Goal: Contribute content: Contribute content

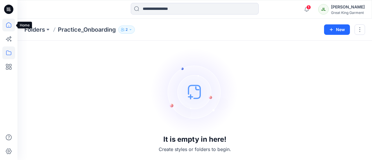
click at [7, 25] on icon at bounding box center [8, 25] width 13 height 13
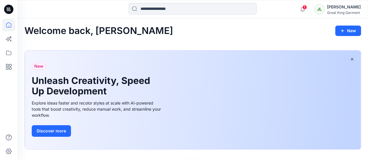
click at [241, 98] on div "New Unleash Creativity, Speed Up Development Explore ideas faster and recolor s…" at bounding box center [193, 100] width 336 height 99
click at [10, 6] on icon at bounding box center [8, 9] width 9 height 9
click at [8, 24] on icon at bounding box center [8, 25] width 13 height 13
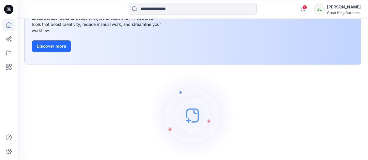
scroll to position [14, 0]
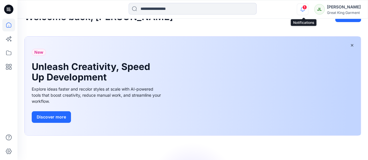
click at [303, 9] on icon "button" at bounding box center [302, 9] width 11 height 12
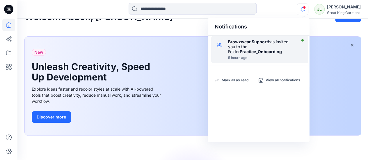
click at [245, 53] on strong "Practice_Onboarding" at bounding box center [260, 51] width 42 height 5
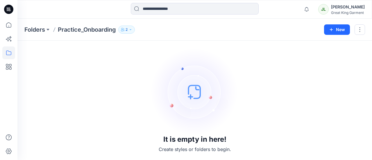
click at [131, 29] on icon "button" at bounding box center [130, 29] width 3 height 3
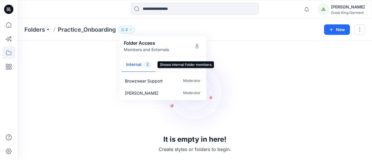
click at [133, 65] on button "Internal 2" at bounding box center [138, 65] width 34 height 15
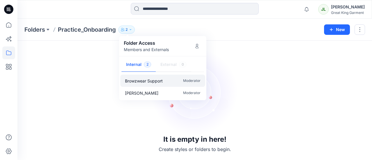
click at [136, 78] on p "Browzwear Support" at bounding box center [144, 81] width 38 height 6
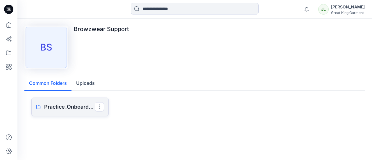
click at [55, 107] on p "Practice_Onboarding" at bounding box center [69, 107] width 51 height 8
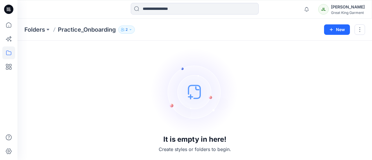
click at [132, 30] on icon "button" at bounding box center [130, 29] width 3 height 3
click at [226, 51] on img at bounding box center [194, 91] width 87 height 87
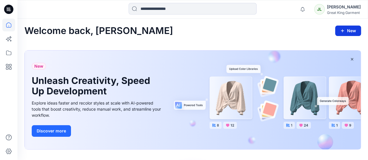
click at [345, 33] on button "New" at bounding box center [348, 31] width 26 height 10
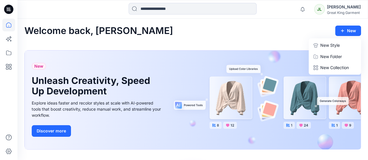
click at [341, 44] on button "New Style" at bounding box center [335, 46] width 50 height 12
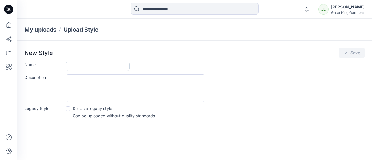
click at [76, 66] on input "Name" at bounding box center [98, 66] width 64 height 9
type input "*"
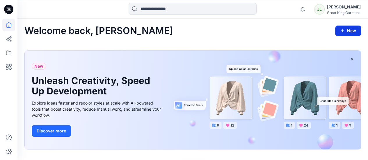
click at [348, 29] on button "New" at bounding box center [348, 31] width 26 height 10
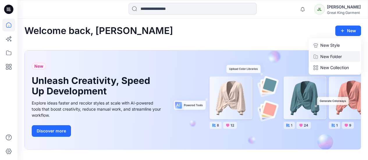
click at [334, 57] on p "New Folder" at bounding box center [331, 56] width 22 height 6
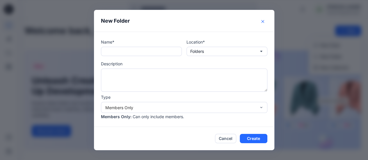
click at [264, 21] on icon "Close" at bounding box center [262, 21] width 3 height 3
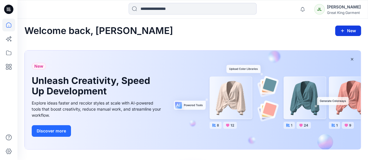
click at [341, 30] on icon "button" at bounding box center [342, 30] width 5 height 5
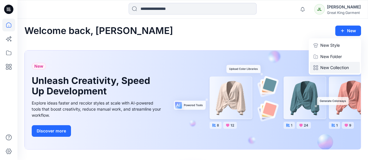
click at [339, 70] on p "New Collection" at bounding box center [334, 67] width 28 height 7
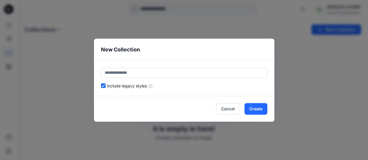
click at [357, 54] on div "New Collection Include legacy styles Cancel Create" at bounding box center [184, 80] width 368 height 160
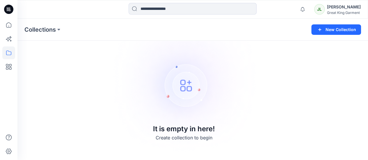
scroll to position [1, 0]
